Goal: Task Accomplishment & Management: Manage account settings

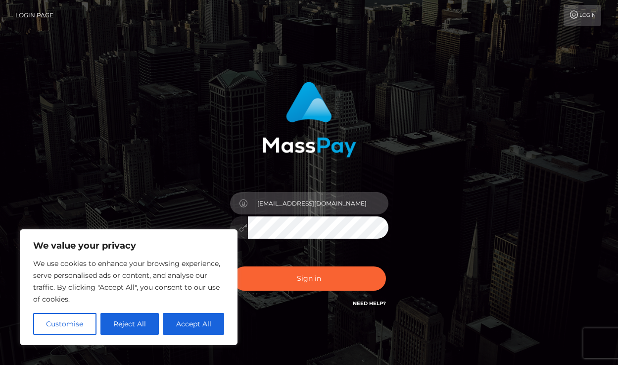
type input "[EMAIL_ADDRESS][DOMAIN_NAME]"
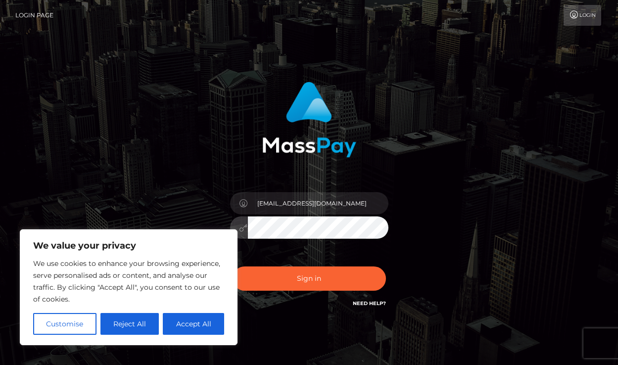
click at [309, 278] on button "Sign in" at bounding box center [309, 278] width 153 height 24
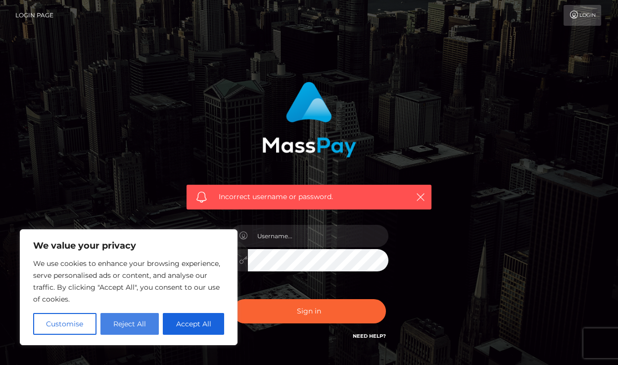
click at [141, 326] on button "Reject All" at bounding box center [129, 324] width 59 height 22
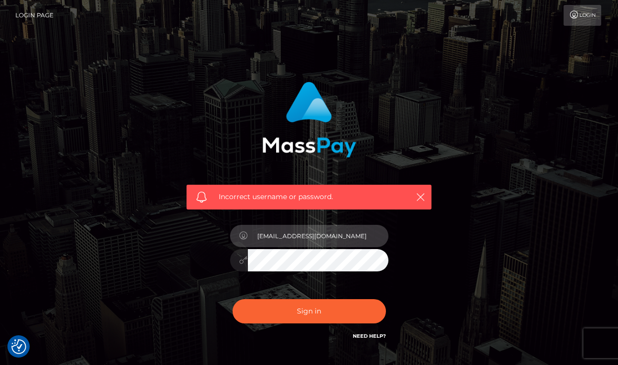
type input "[EMAIL_ADDRESS][DOMAIN_NAME]"
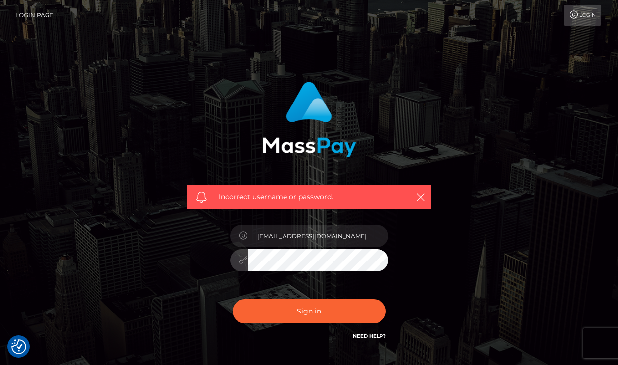
click at [309, 310] on button "Sign in" at bounding box center [309, 311] width 153 height 24
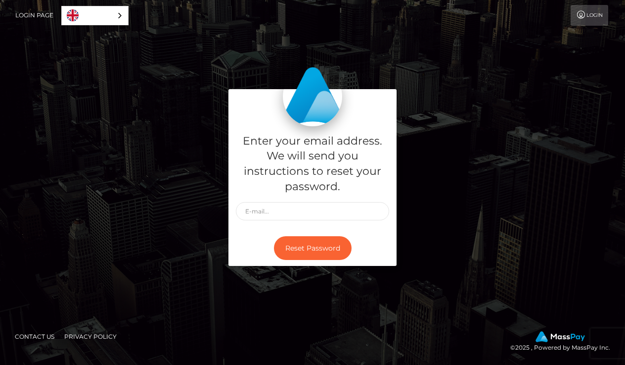
click at [446, 166] on div "Enter your email address. We will send you instructions to reset your password.…" at bounding box center [313, 182] width 564 height 187
type input "[EMAIL_ADDRESS][DOMAIN_NAME]"
click at [313, 247] on button "Reset Password" at bounding box center [313, 248] width 78 height 24
